Goal: Task Accomplishment & Management: Manage account settings

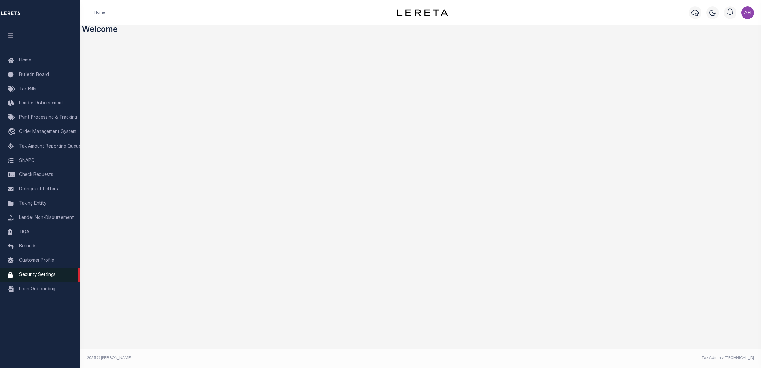
click at [42, 277] on span "Security Settings" at bounding box center [37, 274] width 37 height 4
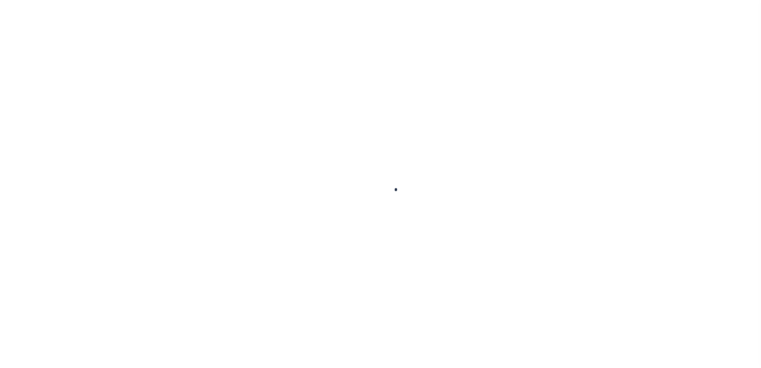
select select "100"
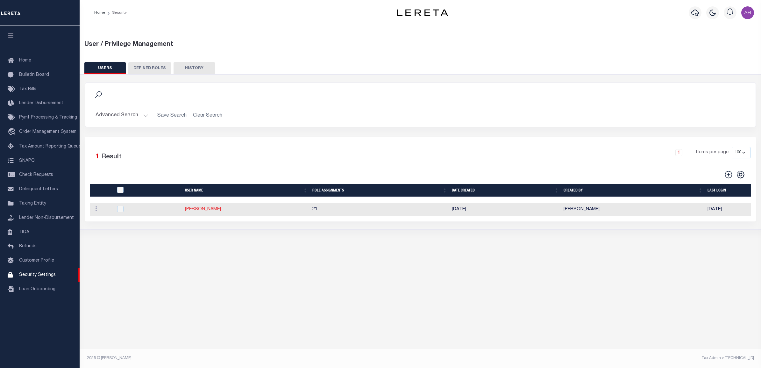
click at [203, 209] on link "Ahmad Darwish" at bounding box center [203, 209] width 36 height 4
type input "Ahmad"
type input "Darwish"
type input "Ahmad.Darwish@accumatch.com"
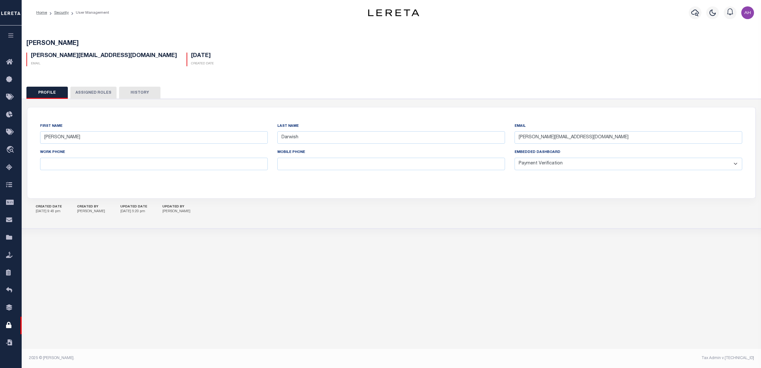
click at [613, 161] on select "General Locate Escrow Services AI Payment Verification Customer Service" at bounding box center [628, 164] width 228 height 12
select select "TPS"
click at [514, 158] on select "General Locate Escrow Services AI Payment Verification Customer Service" at bounding box center [628, 164] width 228 height 12
click at [744, 357] on button "Save Edits" at bounding box center [729, 359] width 52 height 14
click at [10, 37] on icon "button" at bounding box center [10, 35] width 7 height 6
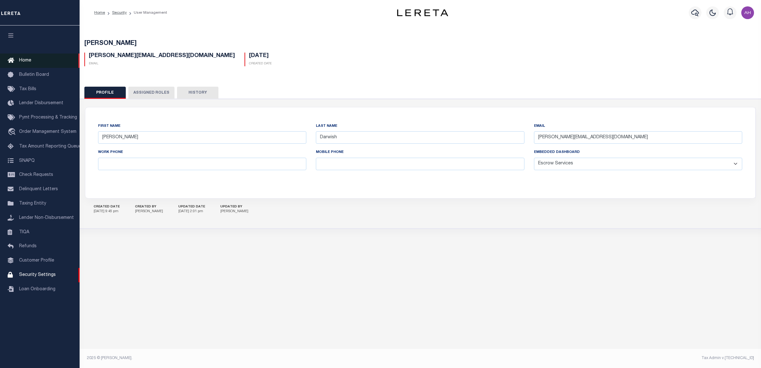
click at [21, 59] on span "Home" at bounding box center [25, 60] width 12 height 4
